Goal: Information Seeking & Learning: Learn about a topic

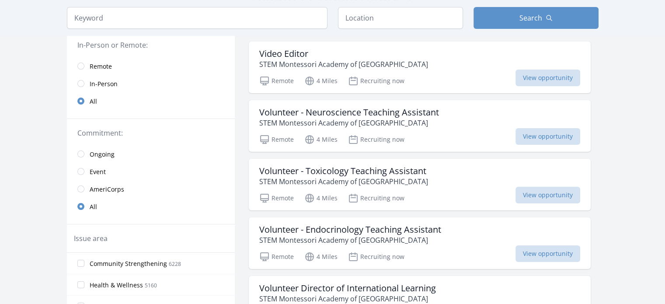
scroll to position [87, 0]
click at [97, 66] on span "Remote" at bounding box center [101, 65] width 22 height 9
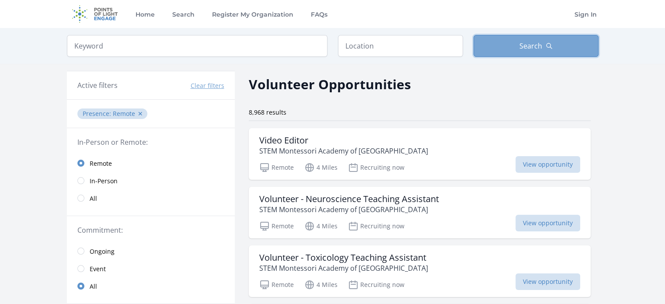
click at [518, 41] on button "Search" at bounding box center [535, 46] width 125 height 22
click at [353, 50] on input "text" at bounding box center [400, 46] width 125 height 22
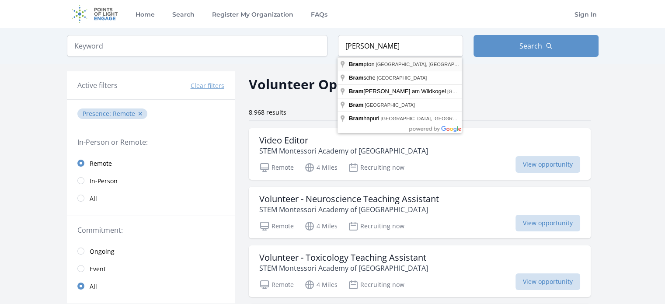
type input "[GEOGRAPHIC_DATA], [GEOGRAPHIC_DATA], [GEOGRAPHIC_DATA]"
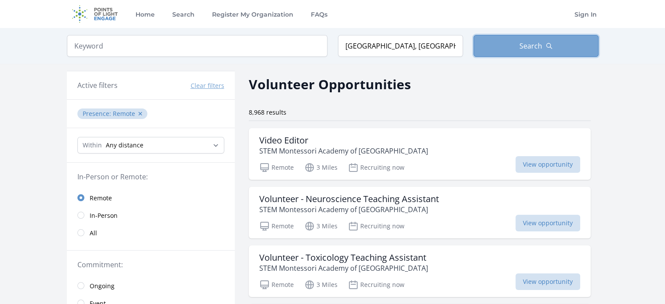
click at [532, 40] on button "Search" at bounding box center [535, 46] width 125 height 22
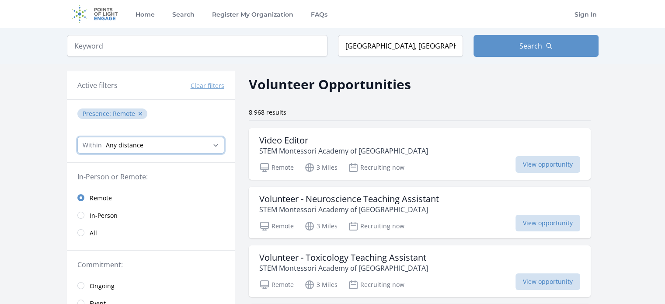
click at [133, 141] on select "Any distance , 5 Miles , 20 Miles , 50 Miles , 100 Miles" at bounding box center [150, 145] width 147 height 17
select select "32186"
click at [77, 137] on select "Any distance , 5 Miles , 20 Miles , 50 Miles , 100 Miles" at bounding box center [150, 145] width 147 height 17
click at [135, 143] on select "Any distance , 5 Miles , 20 Miles , 50 Miles , 100 Miles" at bounding box center [150, 145] width 147 height 17
select select "8046"
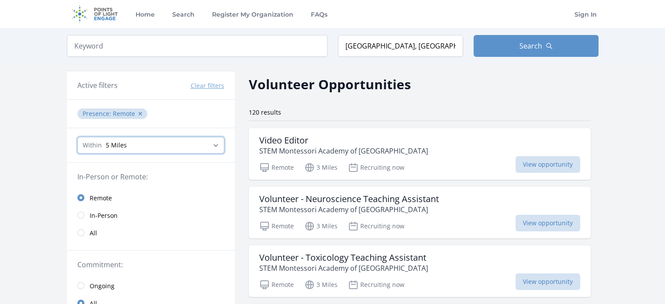
click at [77, 137] on select "Any distance , 5 Miles , 20 Miles , 50 Miles , 100 Miles" at bounding box center [150, 145] width 147 height 17
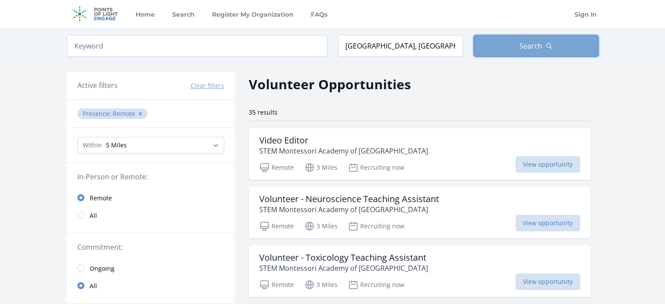
click at [568, 43] on button "Search" at bounding box center [535, 46] width 125 height 22
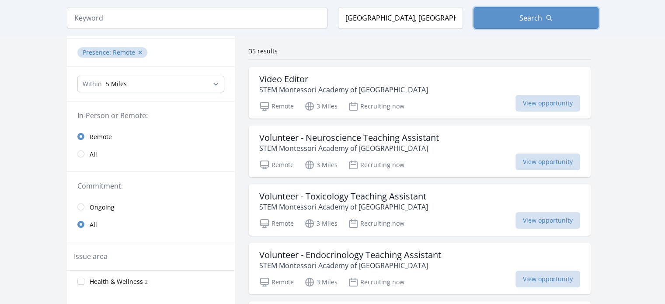
scroll to position [96, 0]
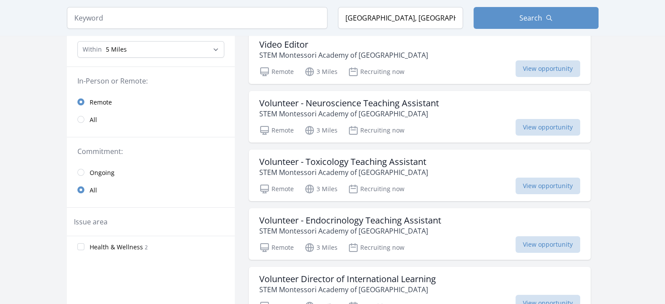
click at [113, 168] on span "Ongoing" at bounding box center [102, 172] width 25 height 9
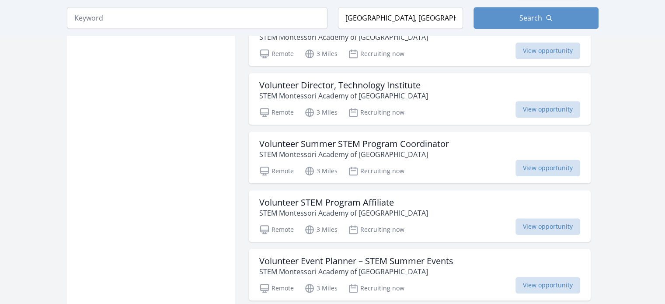
scroll to position [925, 0]
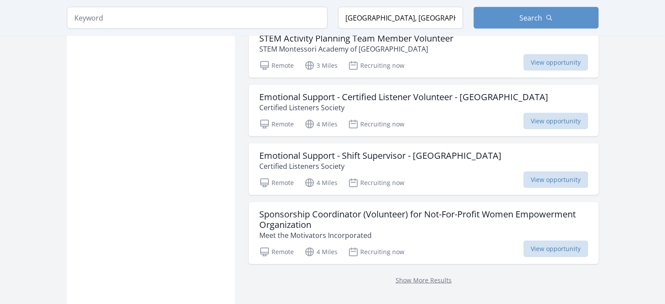
scroll to position [1930, 0]
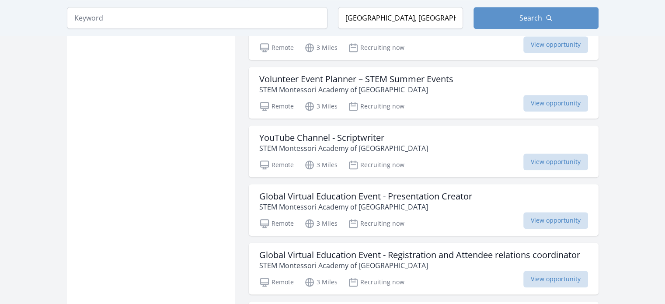
scroll to position [96, 0]
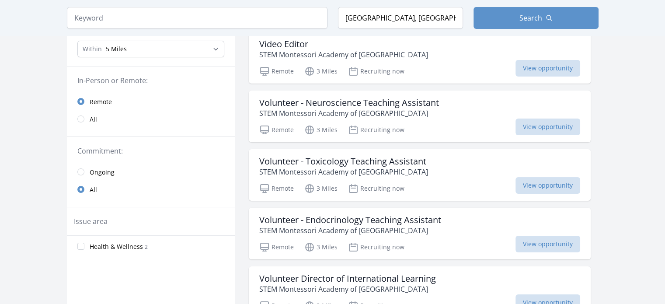
scroll to position [85, 0]
